Goal: Navigation & Orientation: Find specific page/section

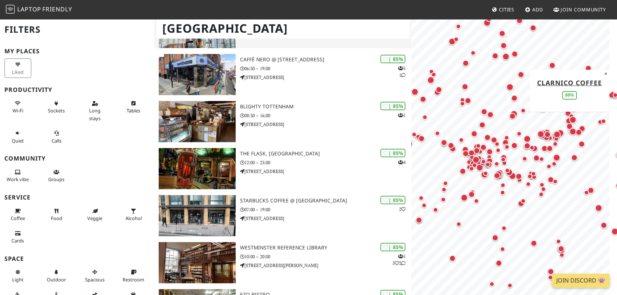
scroll to position [1249, 0]
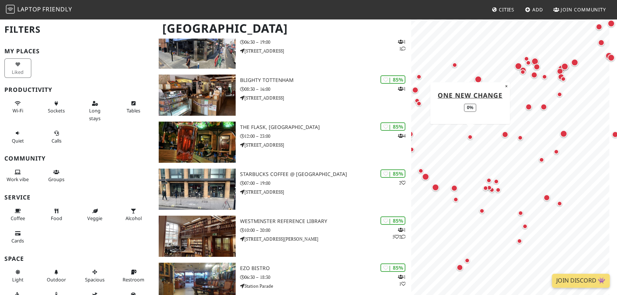
click at [471, 140] on div "Map marker" at bounding box center [470, 137] width 15 height 15
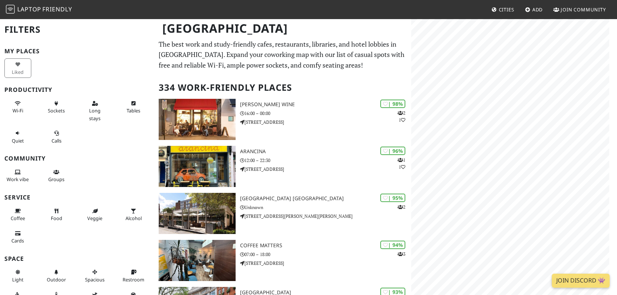
scroll to position [1249, 0]
